Goal: Task Accomplishment & Management: Manage account settings

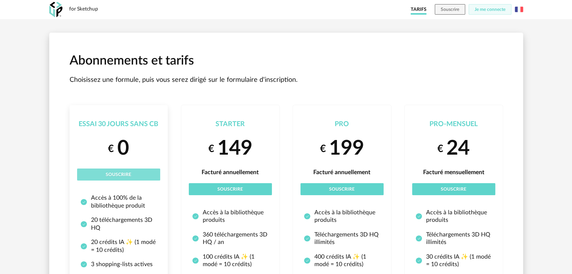
click at [132, 176] on button "Souscrire" at bounding box center [118, 175] width 83 height 12
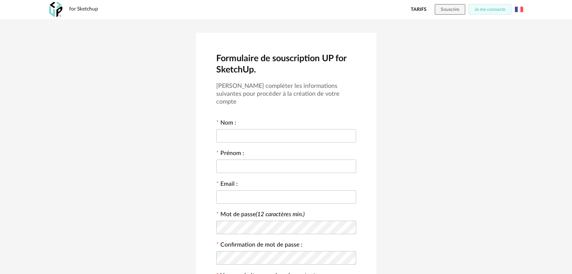
click at [367, 59] on div "Formulaire de souscription UP for SketchUp. Veuillez compléter les informations…" at bounding box center [286, 213] width 180 height 361
click at [89, 10] on div "for Sketchup" at bounding box center [83, 9] width 29 height 7
click at [57, 12] on img at bounding box center [55, 9] width 13 height 15
click at [286, 130] on input "text" at bounding box center [286, 136] width 140 height 14
click at [454, 9] on span "Souscrire" at bounding box center [450, 9] width 18 height 5
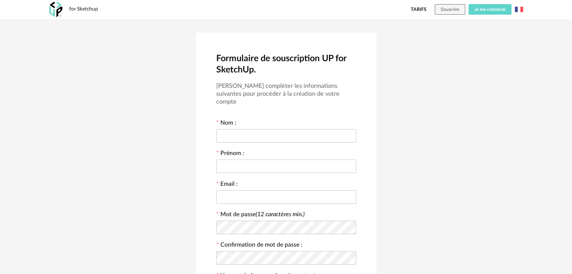
click at [477, 8] on span "Je me connecte" at bounding box center [489, 9] width 31 height 5
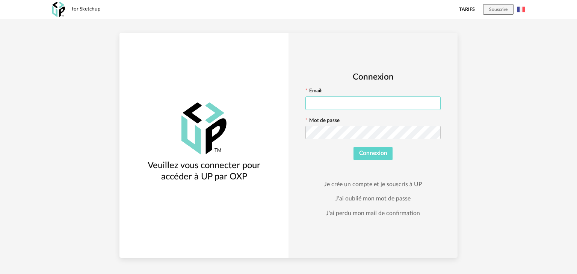
type input "**********"
click at [365, 155] on span "Connexion" at bounding box center [373, 153] width 28 height 6
click at [433, 130] on icon at bounding box center [434, 132] width 9 height 15
click at [299, 175] on div "**********" at bounding box center [373, 146] width 169 height 226
click at [373, 154] on span "Connexion" at bounding box center [373, 153] width 28 height 6
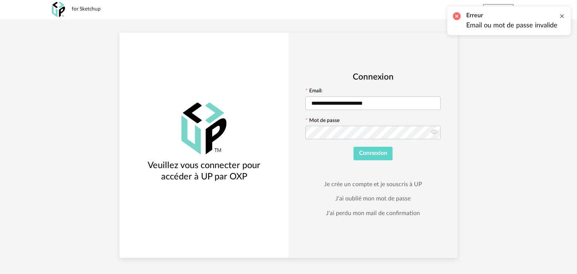
click at [561, 14] on div at bounding box center [562, 16] width 6 height 6
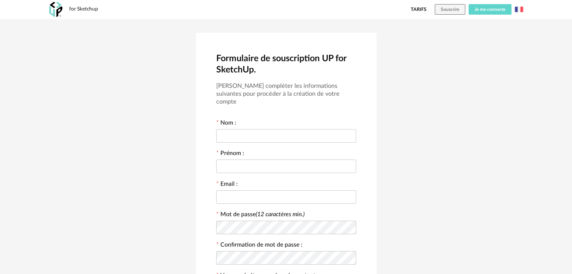
click at [509, 8] on button "Je me connecte" at bounding box center [489, 9] width 43 height 11
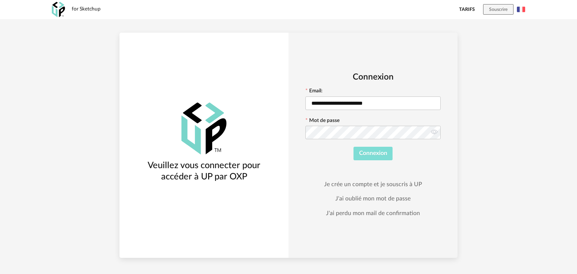
click at [377, 154] on span "Connexion" at bounding box center [373, 153] width 28 height 6
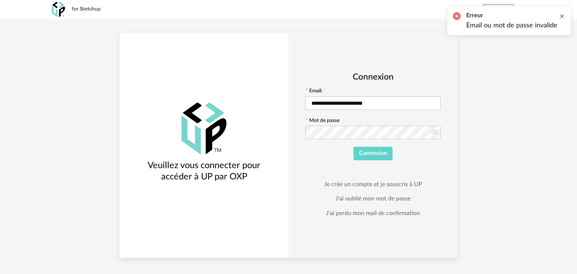
click at [562, 17] on div at bounding box center [562, 16] width 6 height 6
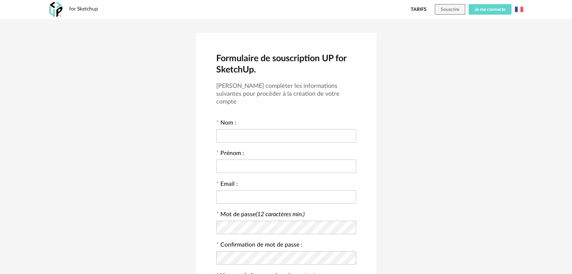
click at [497, 9] on span "Je me connecte" at bounding box center [489, 9] width 31 height 5
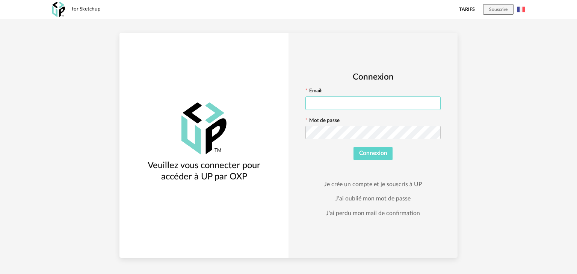
type input "**********"
click at [367, 153] on span "Connexion" at bounding box center [373, 153] width 28 height 6
